Goal: Navigation & Orientation: Find specific page/section

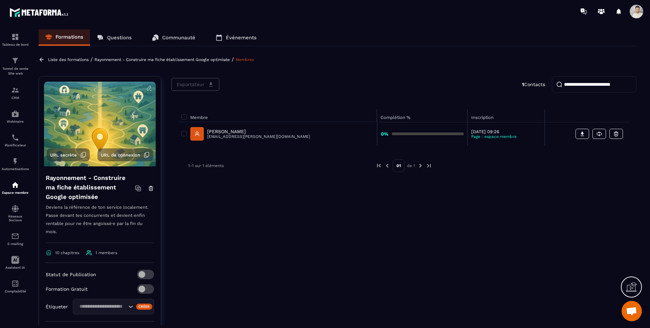
click at [273, 225] on div "Exportateur 1 Contacts Membre Complétion % Inscription [PERSON_NAME] [EMAIL_ADD…" at bounding box center [403, 240] width 465 height 329
click at [174, 36] on p "Communauté" at bounding box center [178, 38] width 33 height 6
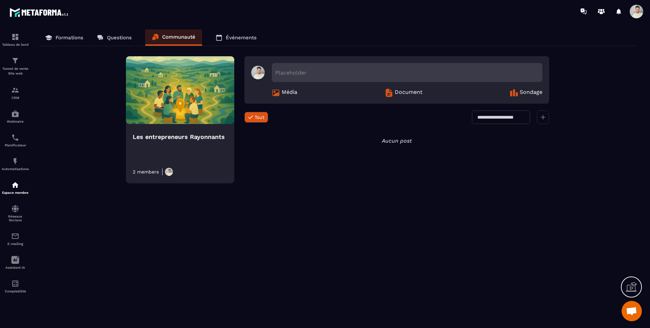
click at [115, 39] on p "Questions" at bounding box center [119, 38] width 25 height 6
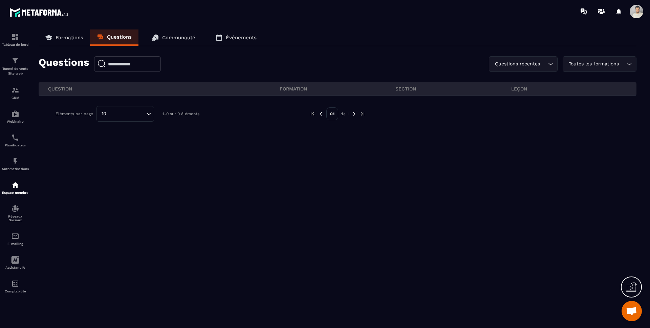
click at [244, 34] on link "Événements" at bounding box center [236, 37] width 55 height 16
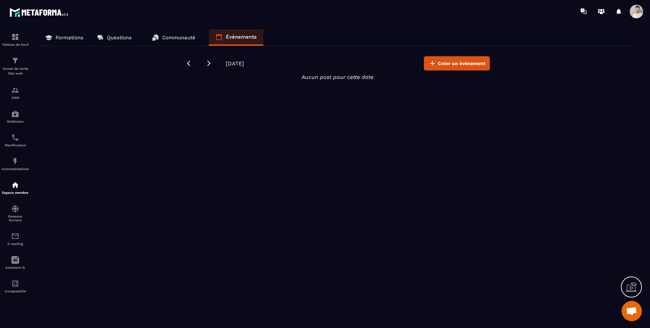
click at [74, 38] on p "Formations" at bounding box center [70, 38] width 28 height 6
